Goal: Find specific page/section: Find specific page/section

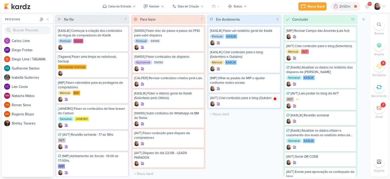
scroll to position [5, 0]
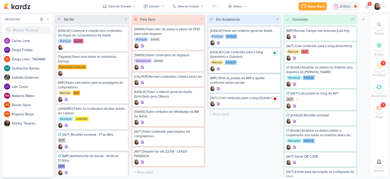
click at [275, 52] on icon at bounding box center [275, 53] width 3 height 3
click at [245, 101] on input "text" at bounding box center [244, 98] width 73 height 7
type input "[KASLIK] Conteúdo para base de corretores"
click at [245, 97] on div "[KASLIK] Conteúdo para base de corretores" at bounding box center [244, 98] width 69 height 5
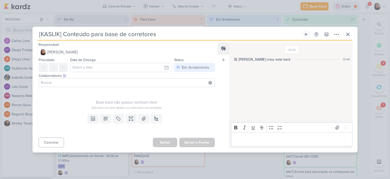
drag, startPoint x: 172, startPoint y: 36, endPoint x: 33, endPoint y: 30, distance: 139.1
click at [33, 30] on div "[KASLIK] Conteúdo para base de corretores Criado por mim nenhum grupo disponível" at bounding box center [195, 91] width 325 height 122
click at [349, 34] on icon at bounding box center [348, 34] width 6 height 6
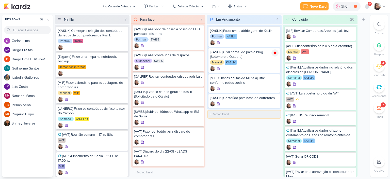
click at [225, 114] on input "text" at bounding box center [244, 113] width 73 height 7
paste input "[KASLIK] Conteúdo para base de corretores"
type input "[KASLIK] Conteúdo para base de médicos"
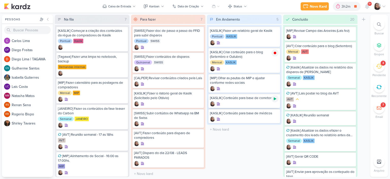
click at [275, 99] on icon at bounding box center [275, 99] width 4 height 4
